Goal: Information Seeking & Learning: Check status

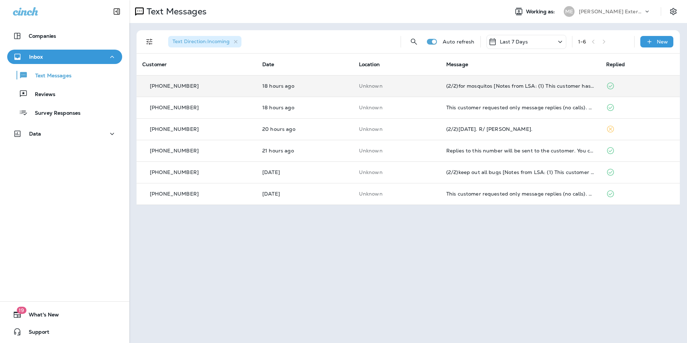
click at [583, 81] on td "(2/2)for mosquitos [Notes from LSA: (1) This customer has requested a quote (2)…" at bounding box center [521, 86] width 160 height 22
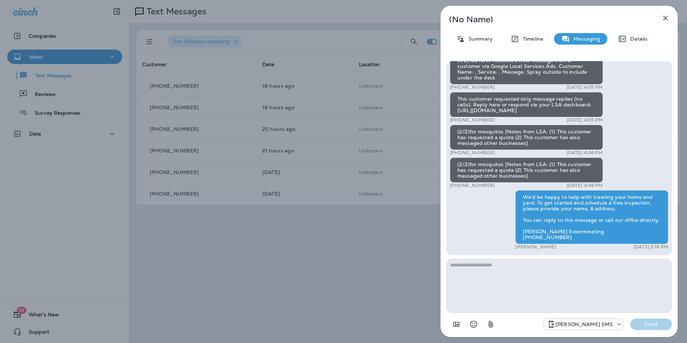
click at [670, 20] on icon "button" at bounding box center [665, 18] width 9 height 9
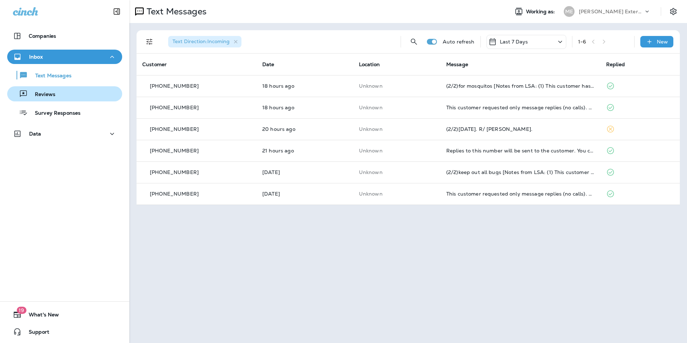
click at [57, 99] on div "Reviews" at bounding box center [64, 93] width 109 height 11
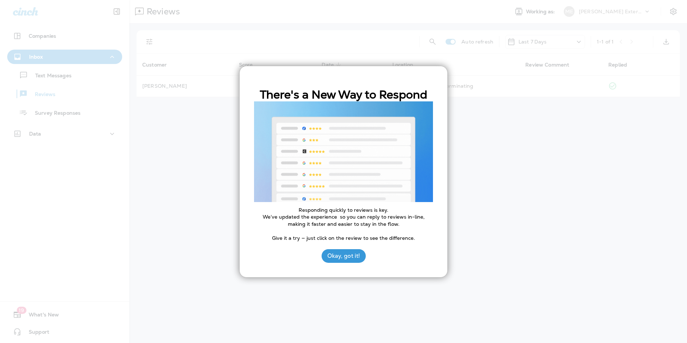
click at [65, 74] on div at bounding box center [343, 171] width 687 height 343
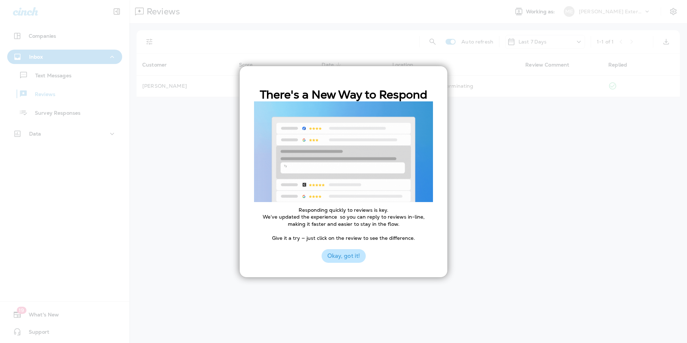
click at [358, 259] on button "Okay, got it!" at bounding box center [344, 256] width 44 height 14
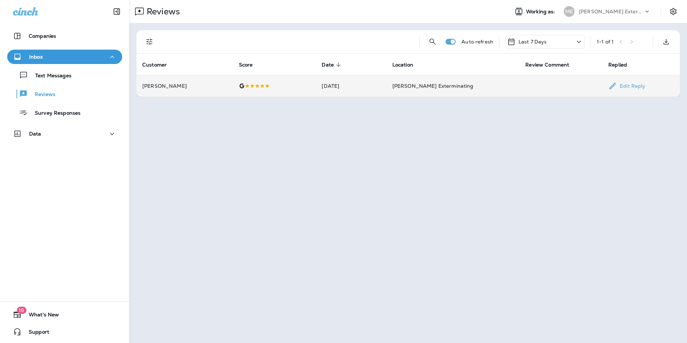
click at [520, 86] on td at bounding box center [561, 86] width 83 height 22
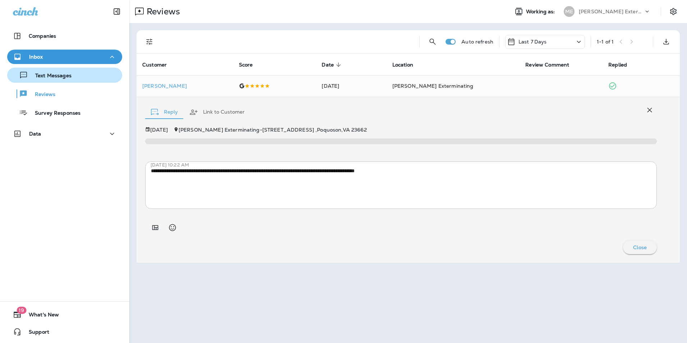
click at [70, 70] on button "Text Messages" at bounding box center [64, 75] width 115 height 15
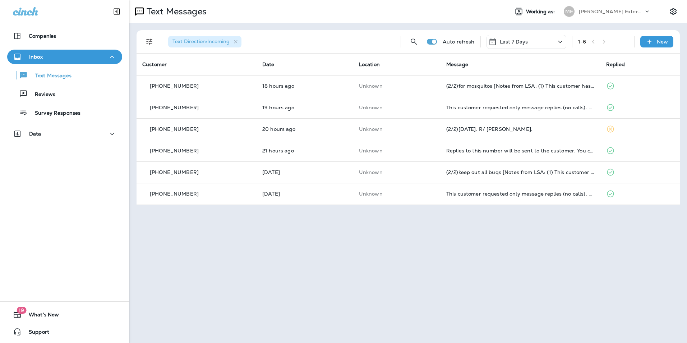
drag, startPoint x: 307, startPoint y: 4, endPoint x: 274, endPoint y: 6, distance: 33.5
click at [307, 4] on div "Text Messages Working as: ME Mares Exterminating" at bounding box center [408, 11] width 558 height 23
